Goal: Contribute content: Add original content to the website for others to see

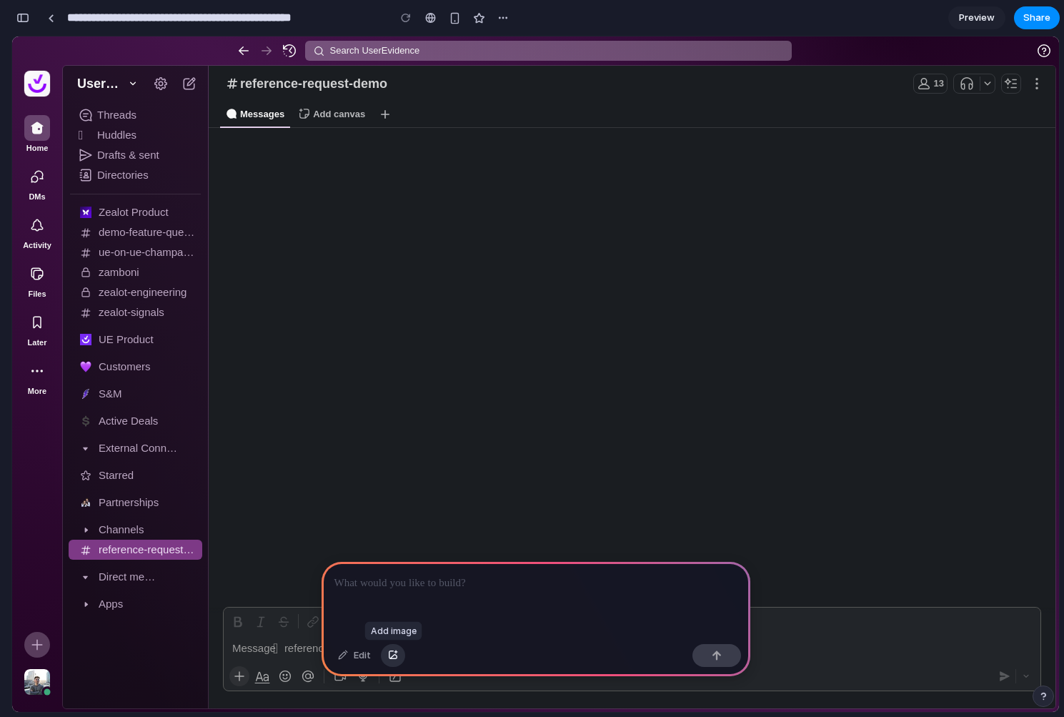
click at [388, 651] on div "button" at bounding box center [393, 655] width 10 height 9
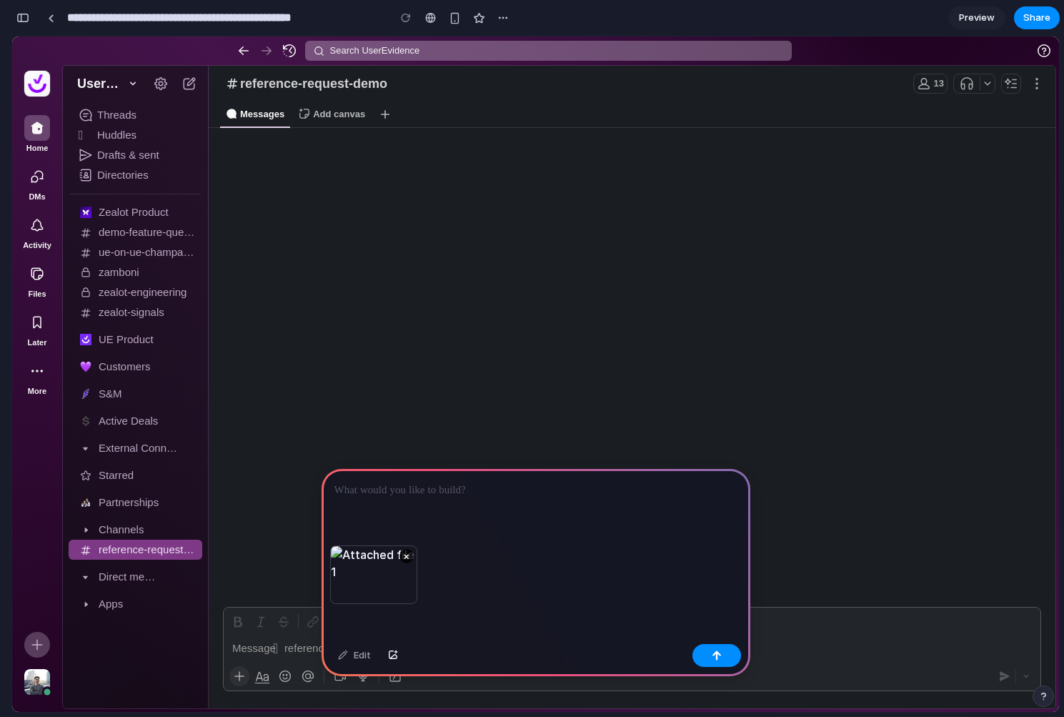
click at [414, 499] on div at bounding box center [536, 507] width 429 height 76
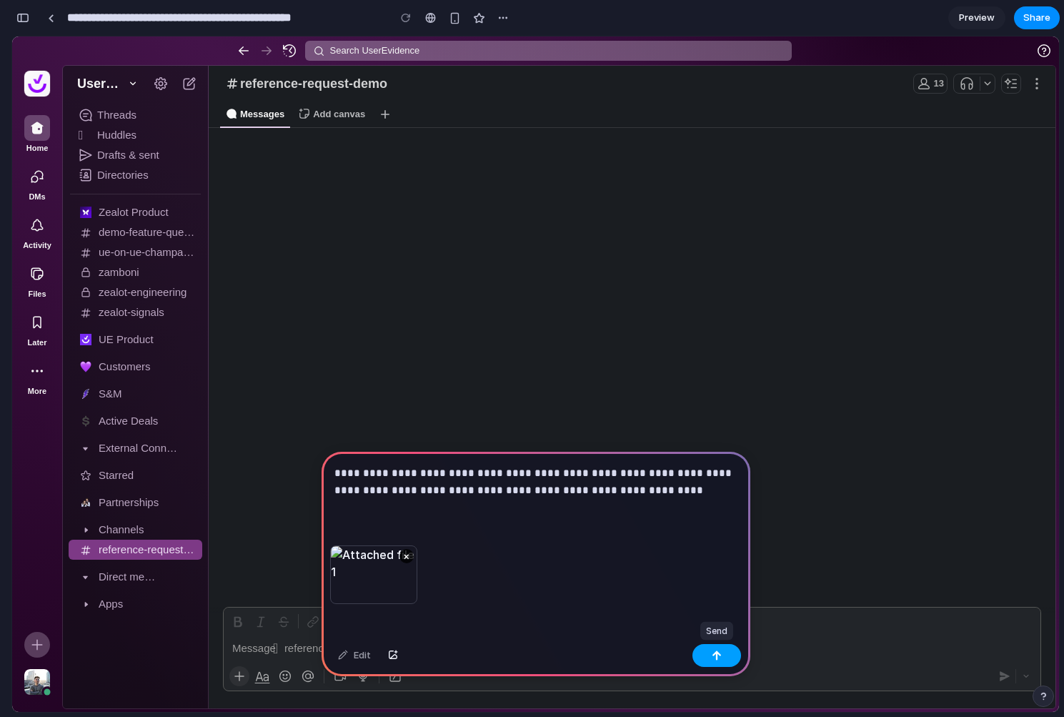
click at [713, 650] on div "button" at bounding box center [717, 655] width 10 height 10
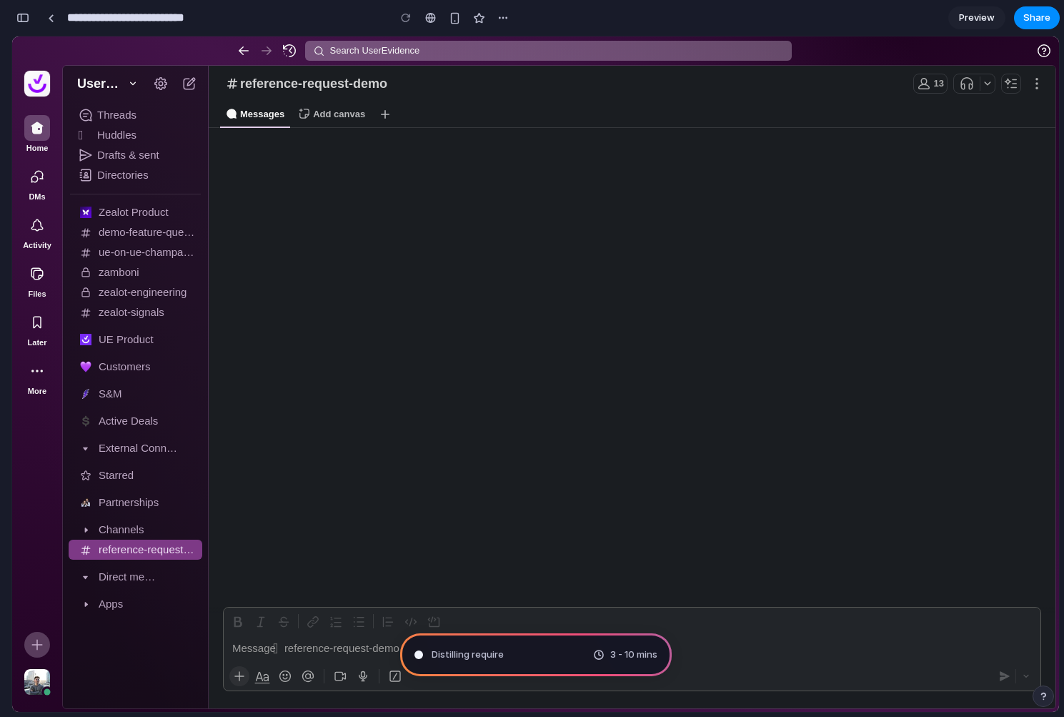
type input "**********"
